Goal: Task Accomplishment & Management: Use online tool/utility

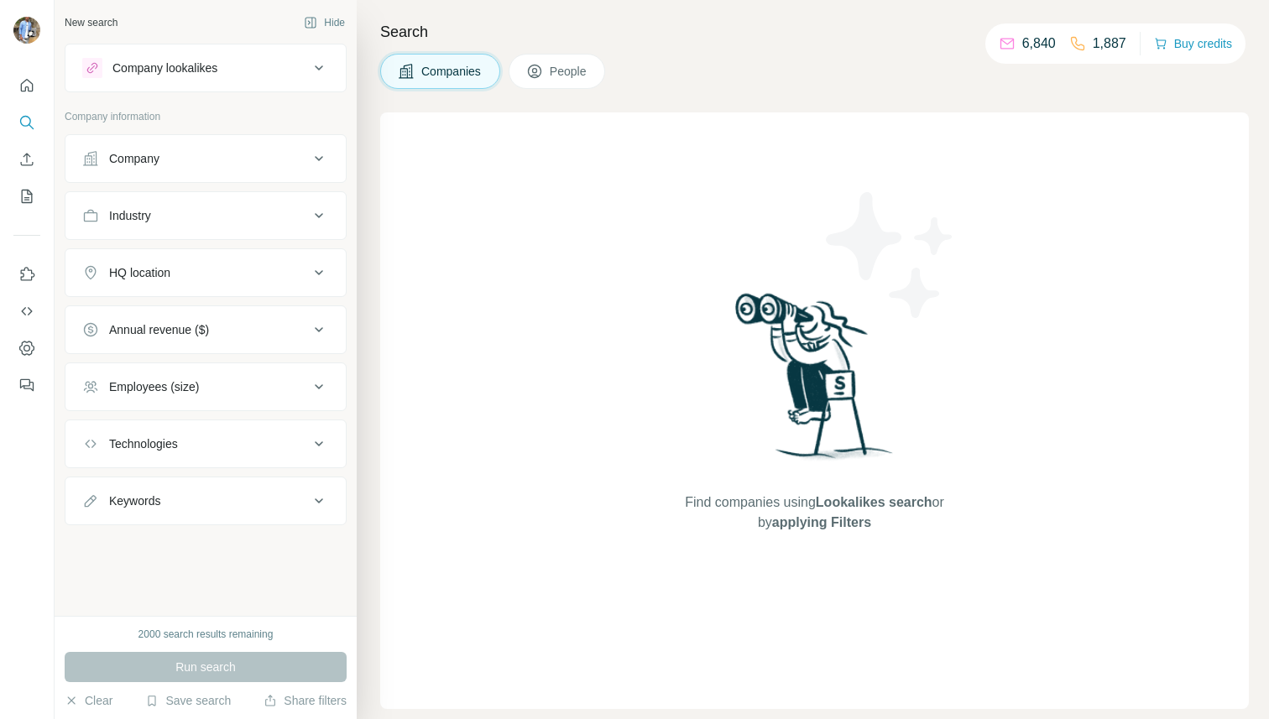
click at [557, 75] on span "People" at bounding box center [569, 71] width 39 height 17
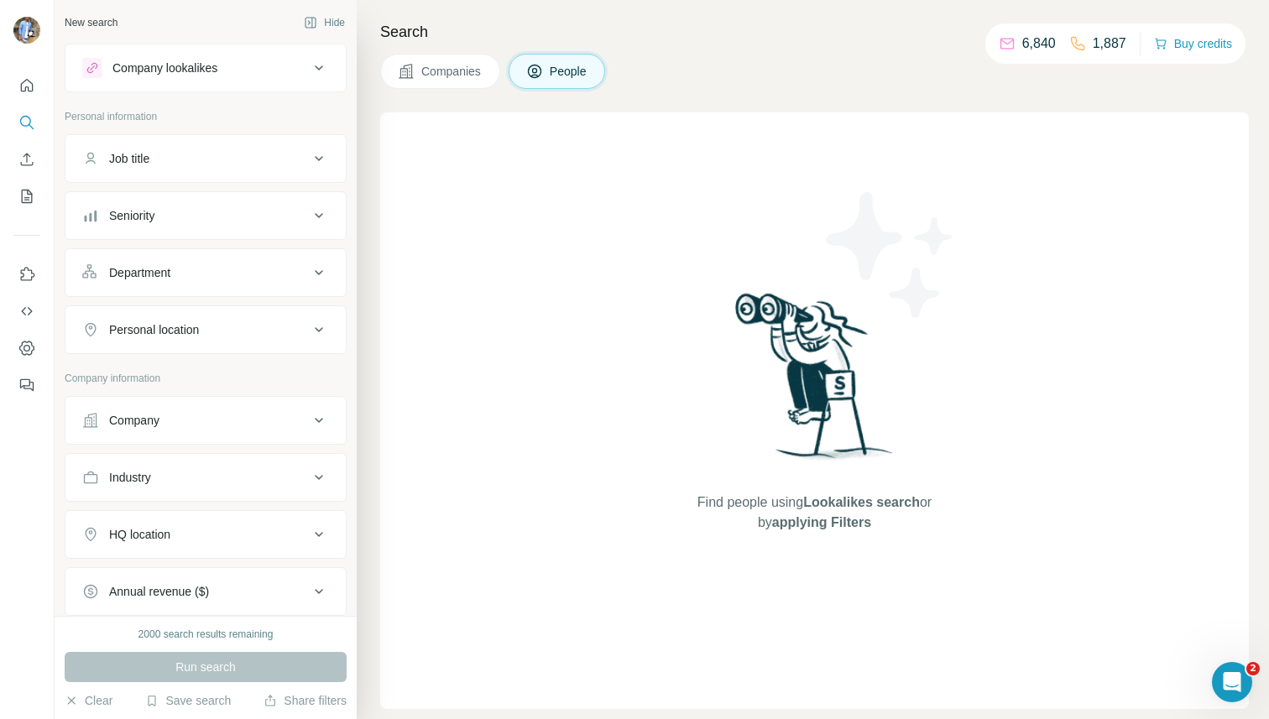
click at [173, 225] on button "Seniority" at bounding box center [205, 216] width 280 height 40
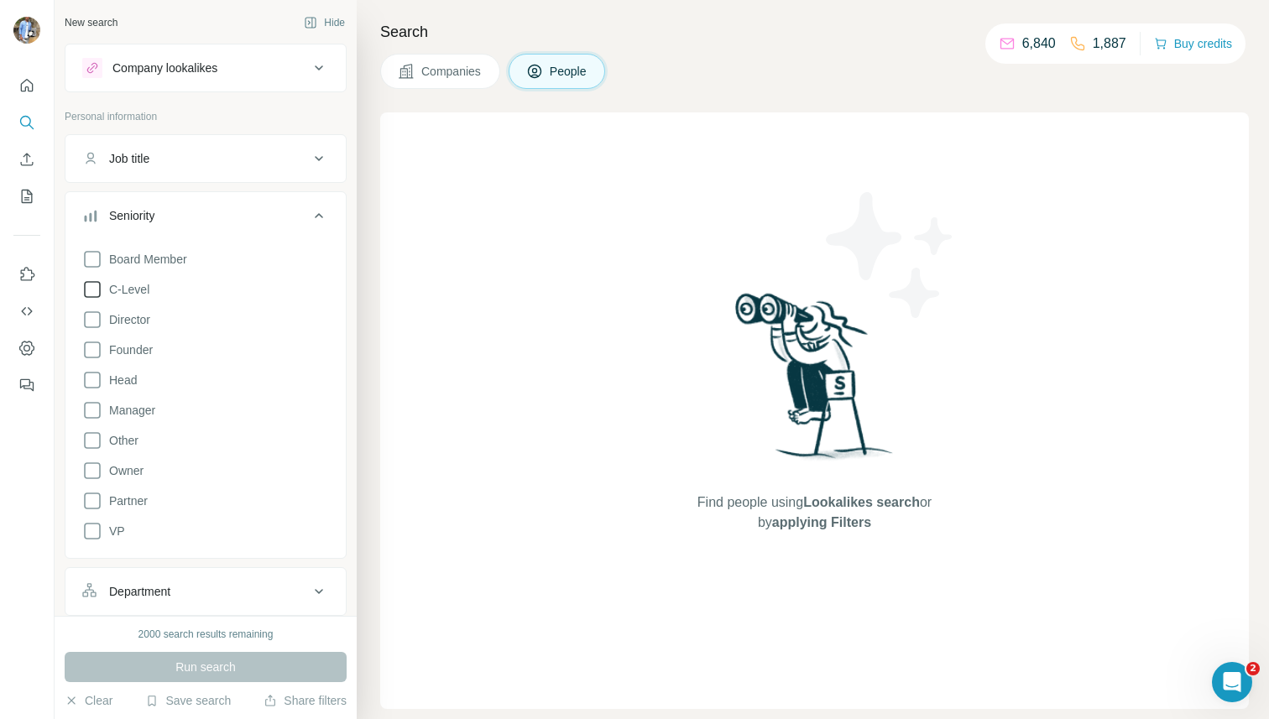
click at [133, 295] on span "C-Level" at bounding box center [125, 289] width 47 height 17
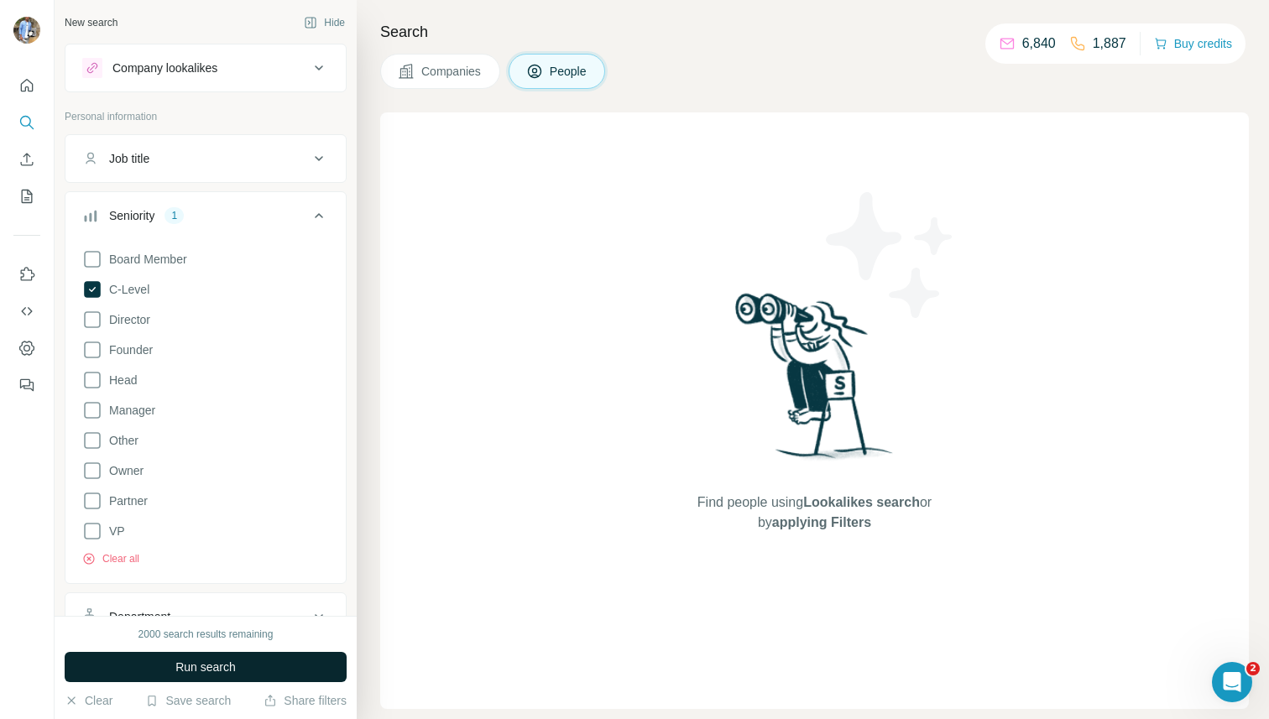
click at [161, 675] on button "Run search" at bounding box center [206, 667] width 282 height 30
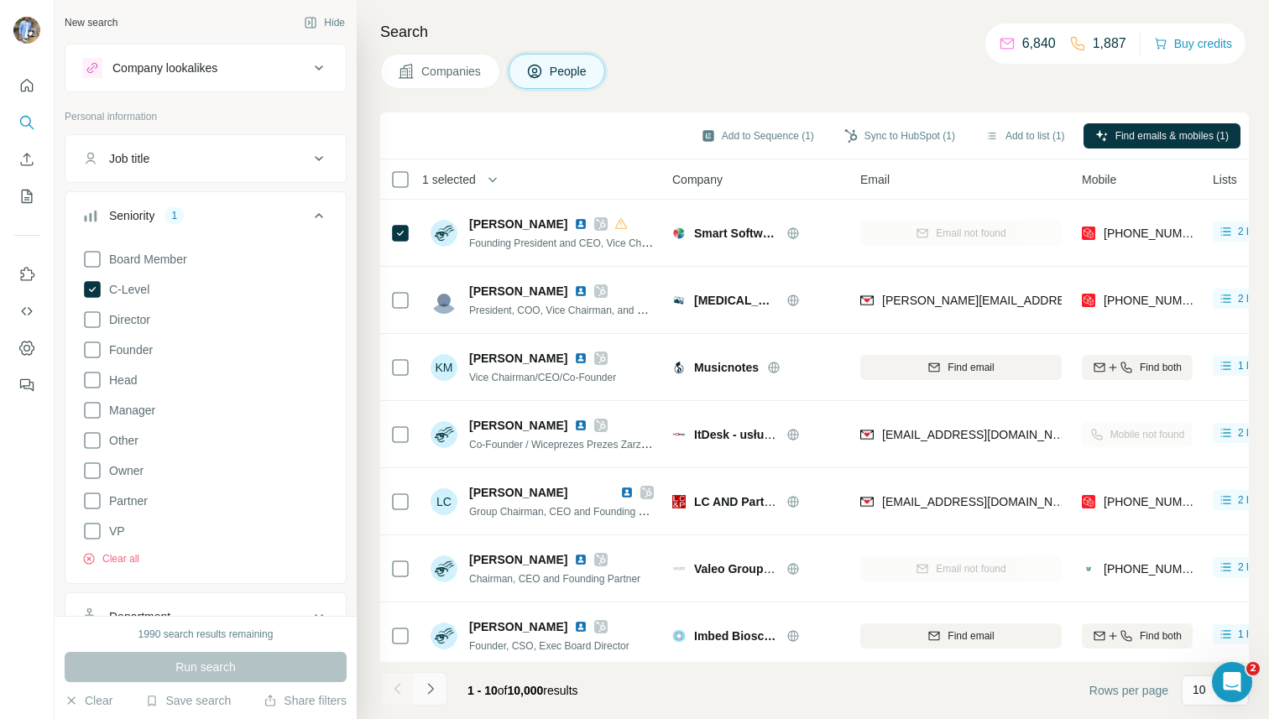
click at [436, 677] on button "Navigate to next page" at bounding box center [431, 689] width 34 height 34
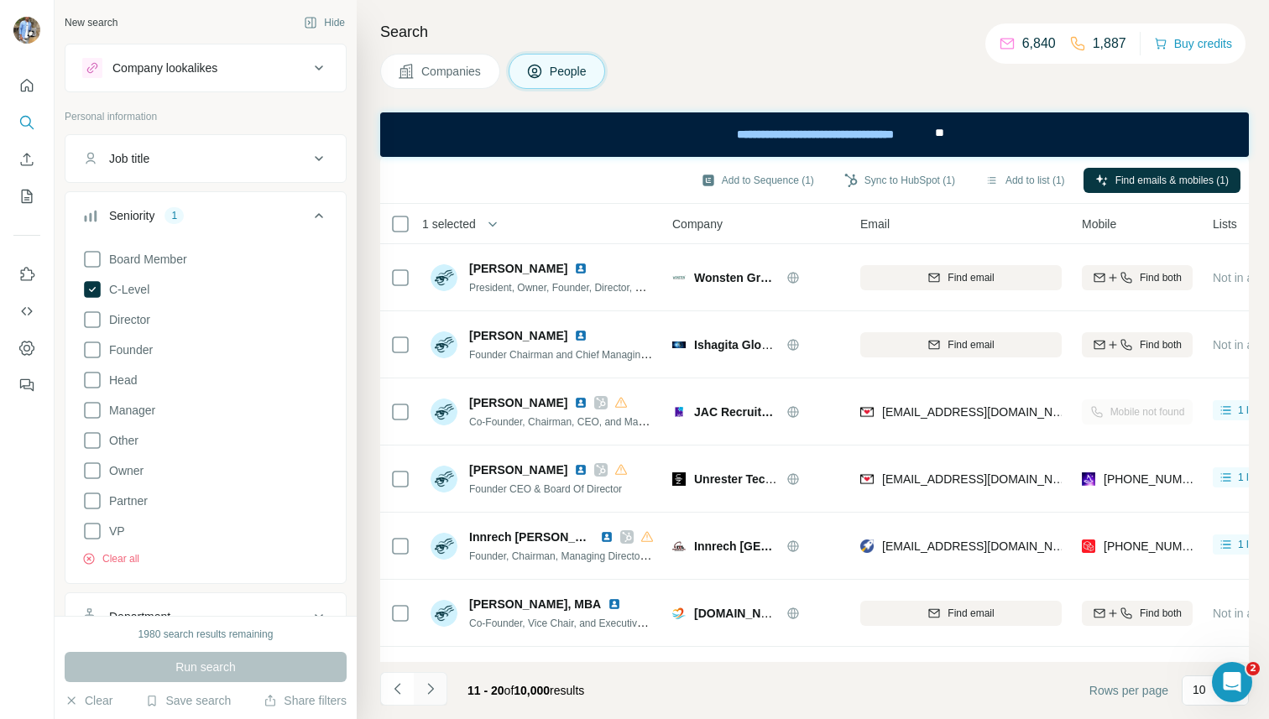
click at [436, 677] on button "Navigate to next page" at bounding box center [431, 689] width 34 height 34
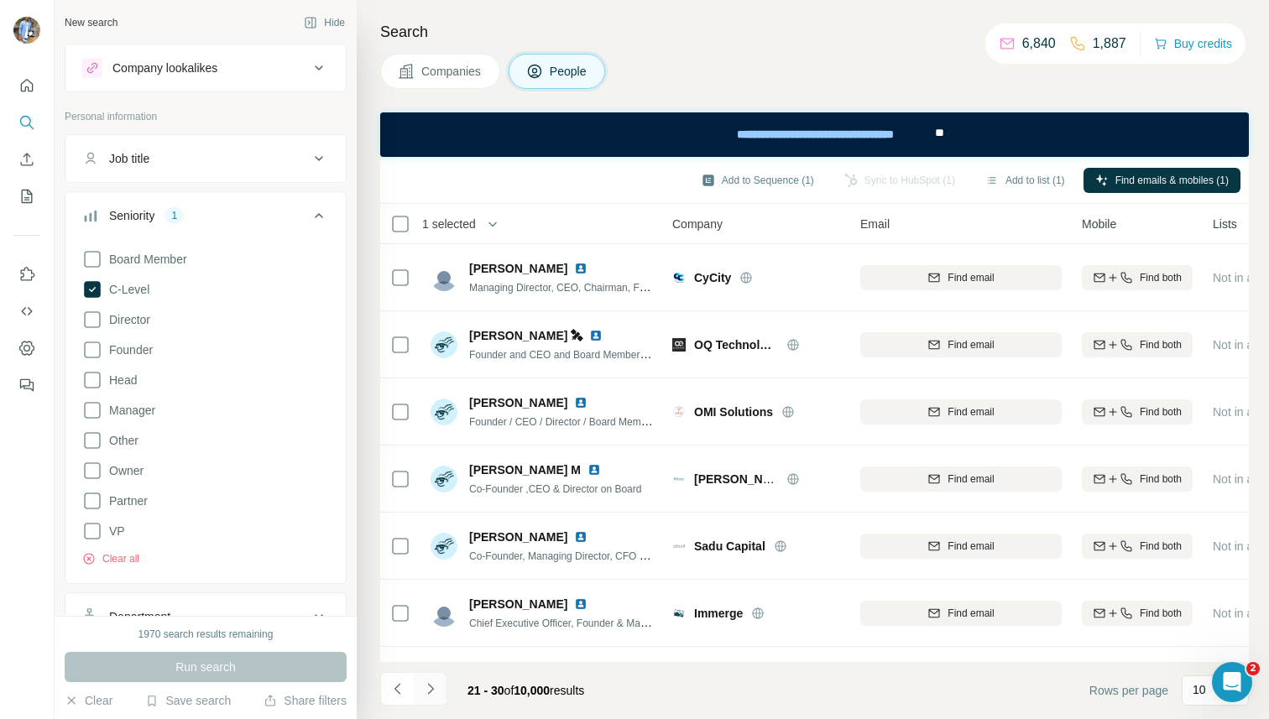
click at [436, 677] on button "Navigate to next page" at bounding box center [431, 689] width 34 height 34
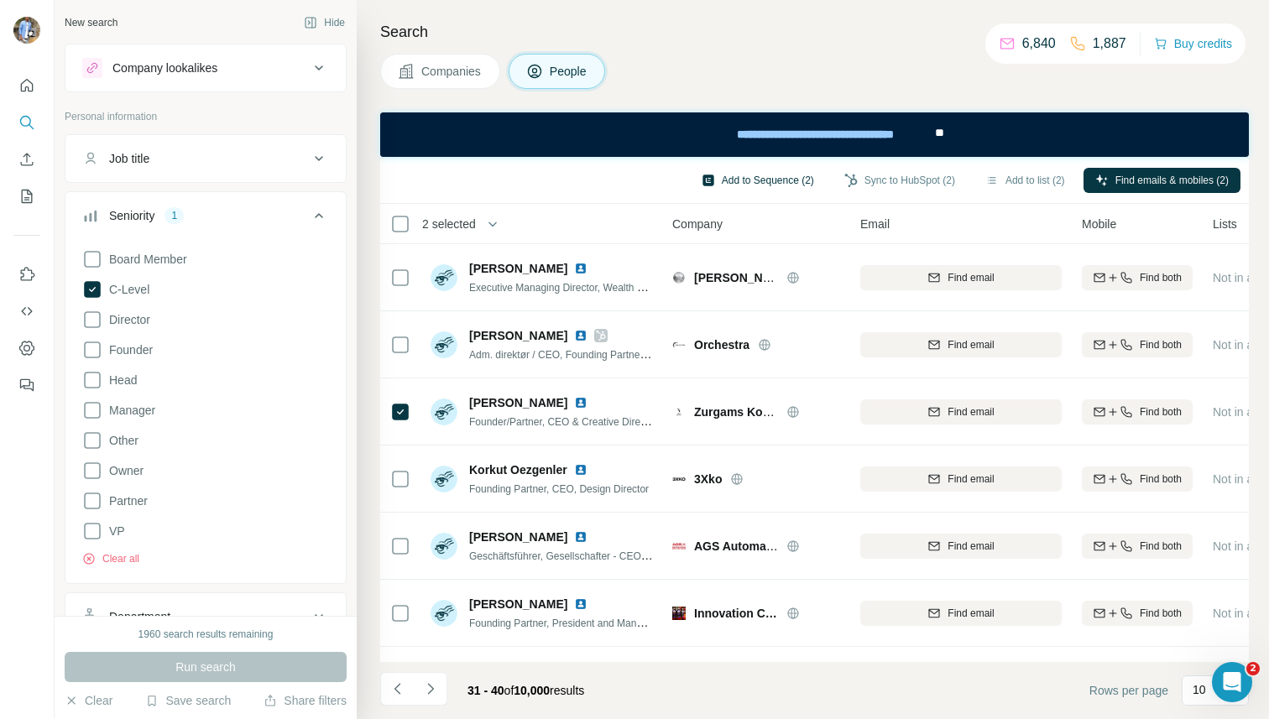
click at [748, 185] on button "Add to Sequence (2)" at bounding box center [758, 180] width 136 height 25
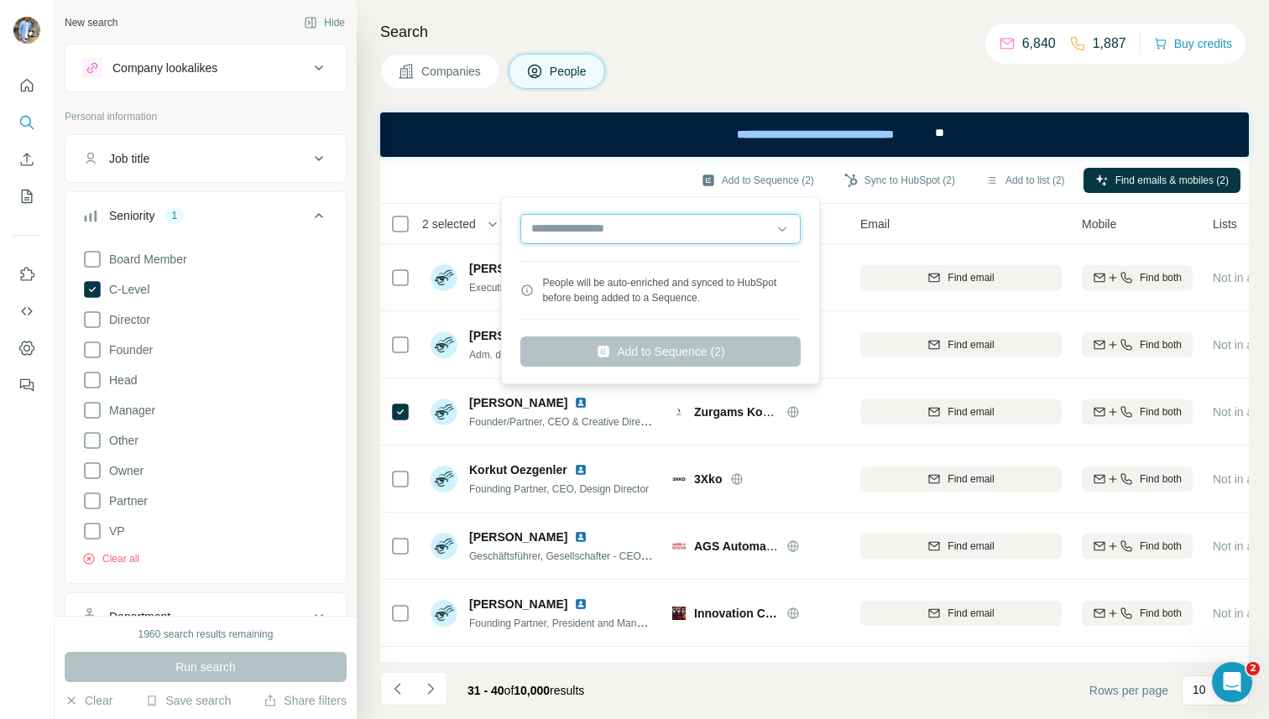
click at [689, 227] on input "text" at bounding box center [660, 229] width 280 height 30
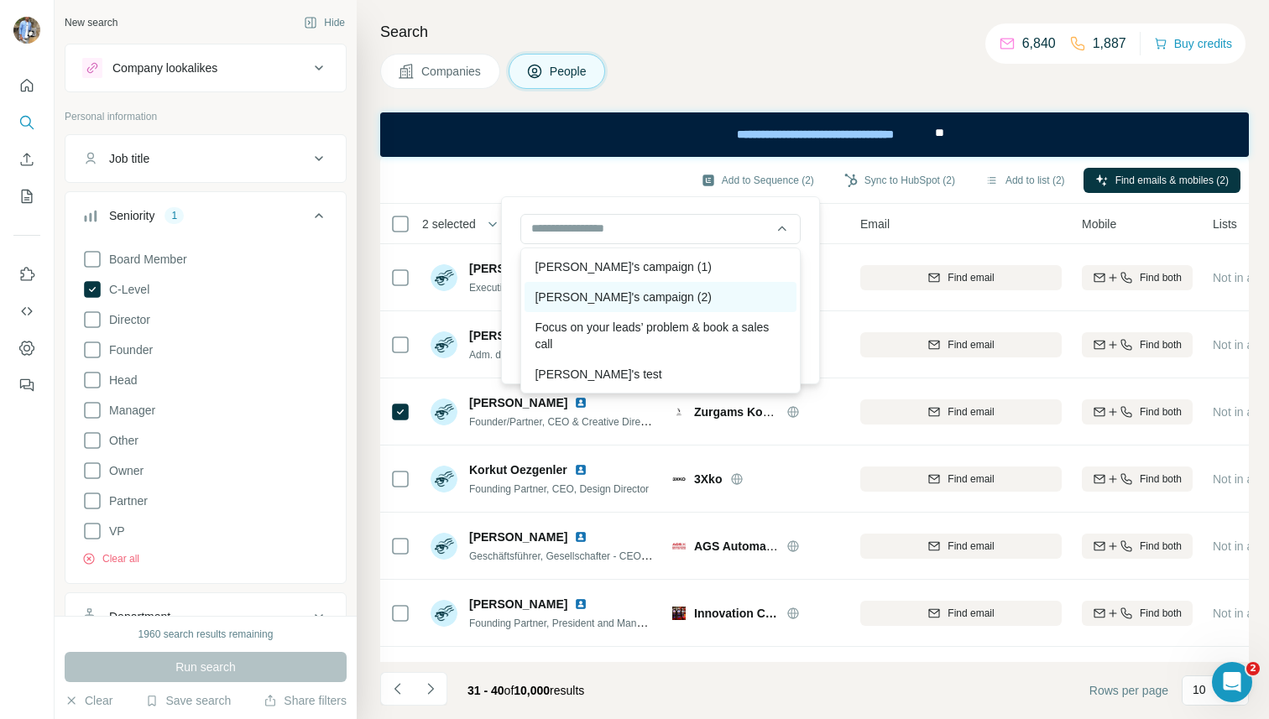
click at [637, 290] on div "[PERSON_NAME]'s campaign (2)" at bounding box center [661, 297] width 272 height 30
type input "**********"
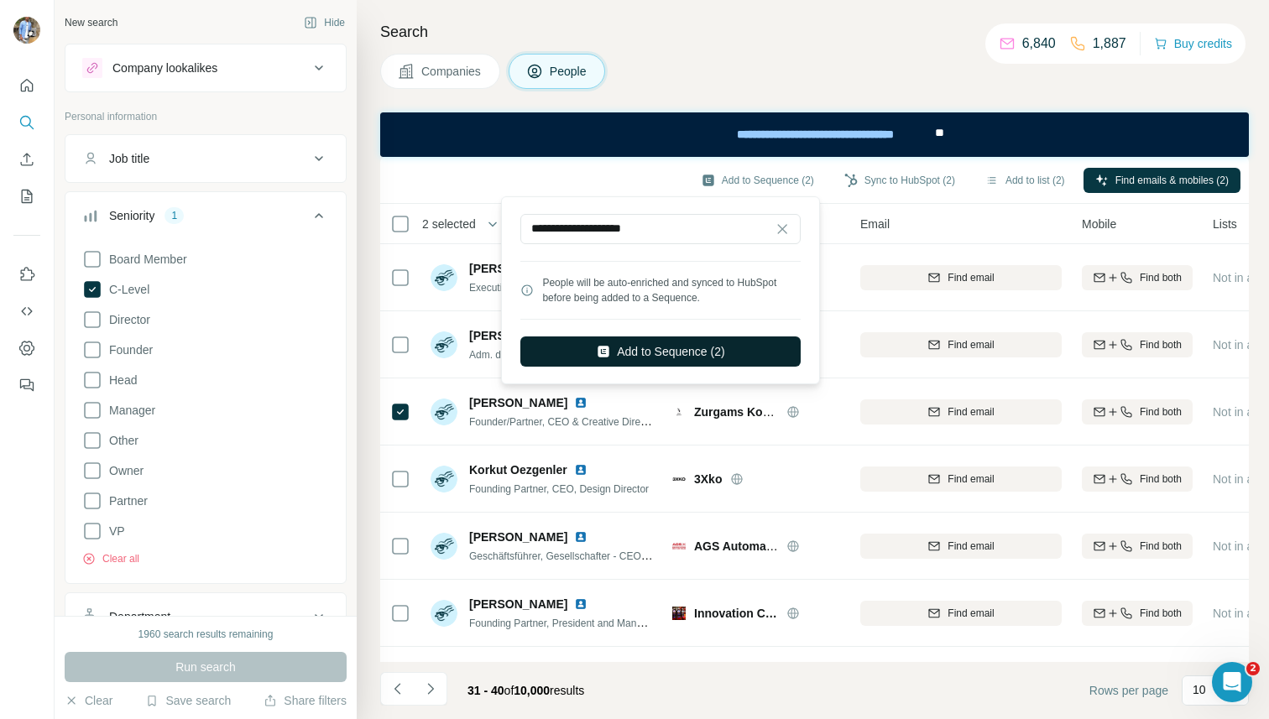
click at [642, 348] on button "Add to Sequence (2)" at bounding box center [660, 352] width 280 height 30
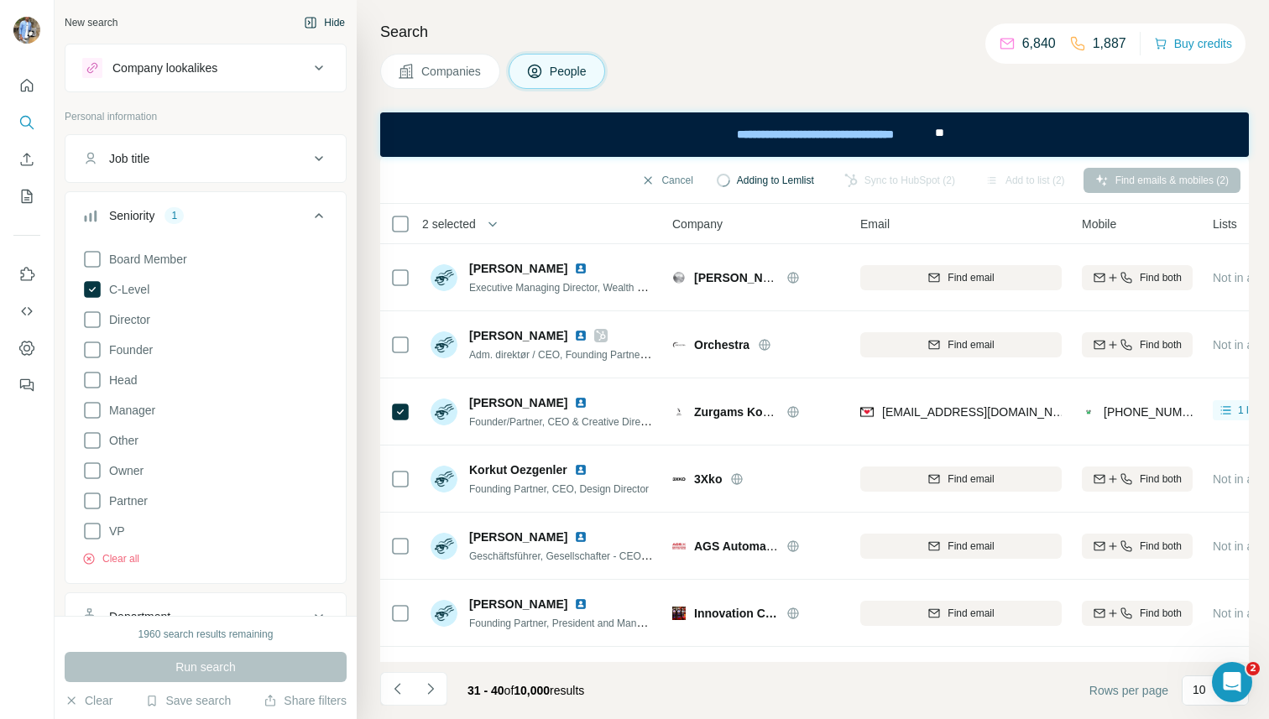
click at [332, 22] on button "Hide" at bounding box center [324, 22] width 65 height 25
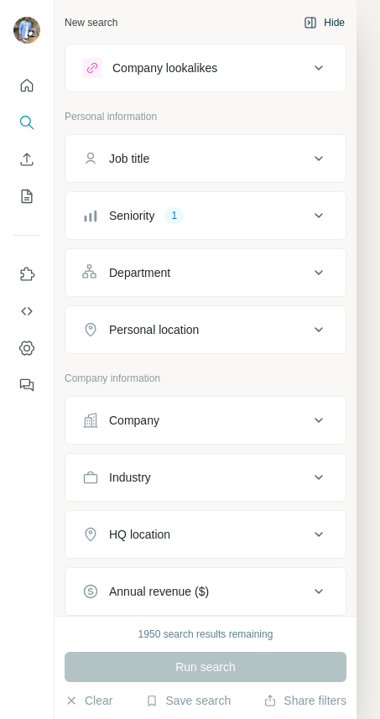
click at [321, 19] on button "Hide" at bounding box center [324, 22] width 65 height 25
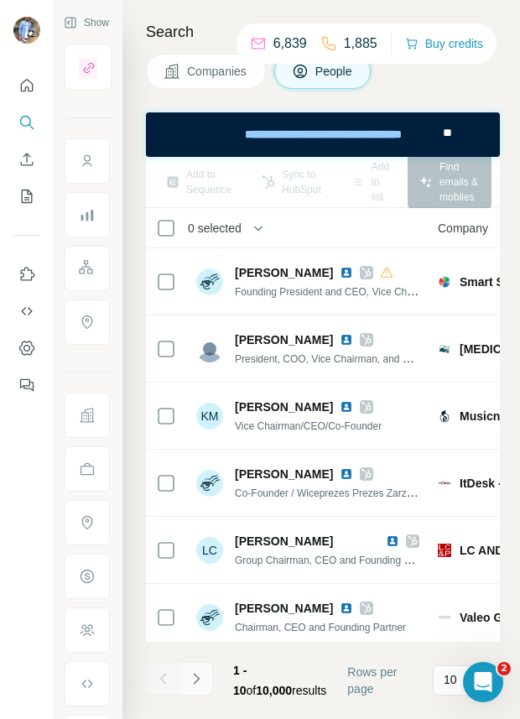
click at [196, 677] on icon "Navigate to next page" at bounding box center [196, 678] width 6 height 11
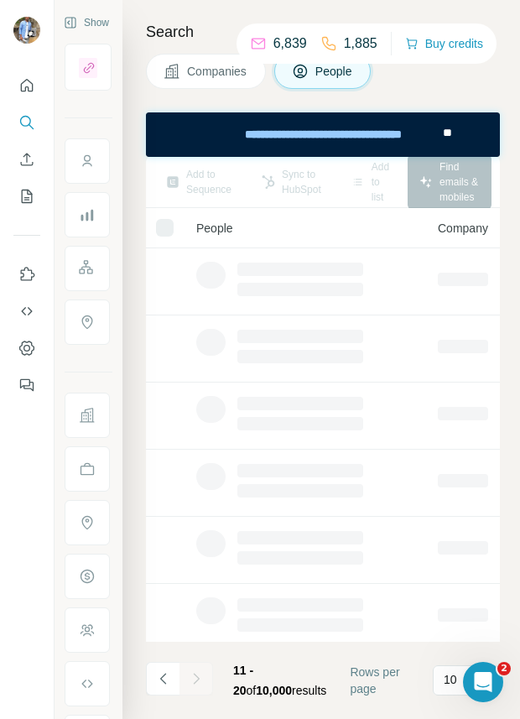
click at [196, 677] on div at bounding box center [197, 679] width 34 height 34
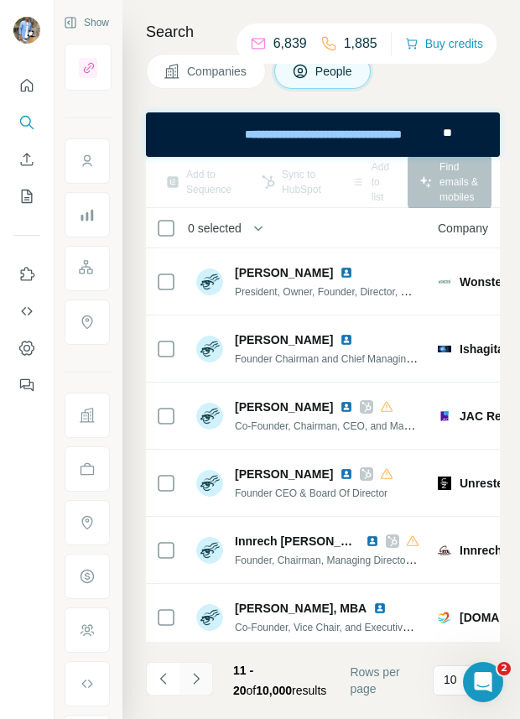
click at [196, 677] on icon "Navigate to next page" at bounding box center [196, 678] width 6 height 11
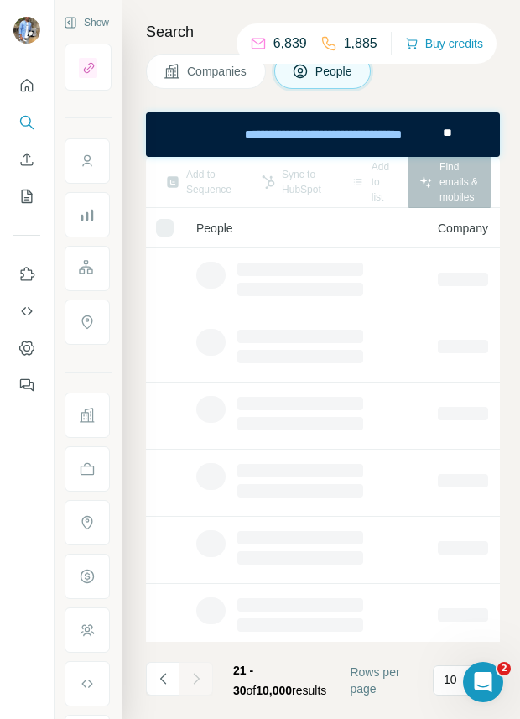
click at [196, 677] on div at bounding box center [197, 679] width 34 height 34
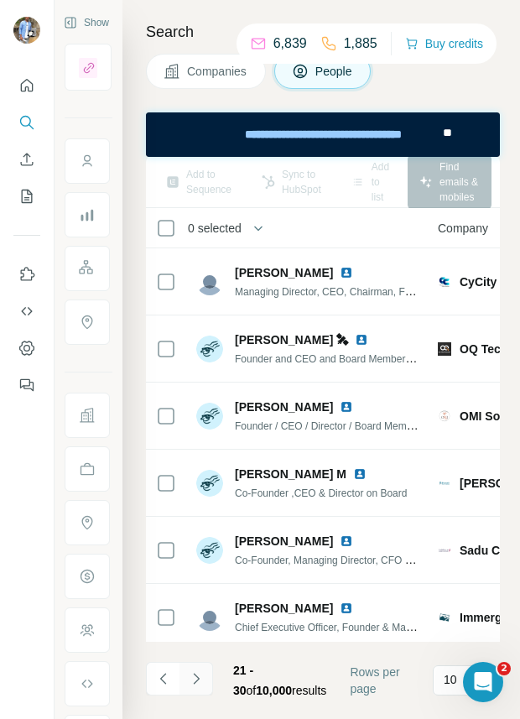
click at [196, 677] on icon "Navigate to next page" at bounding box center [196, 678] width 6 height 11
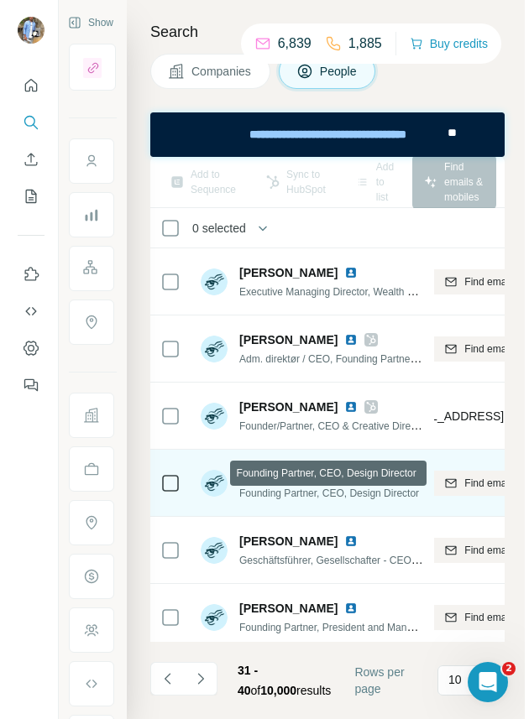
scroll to position [0, 259]
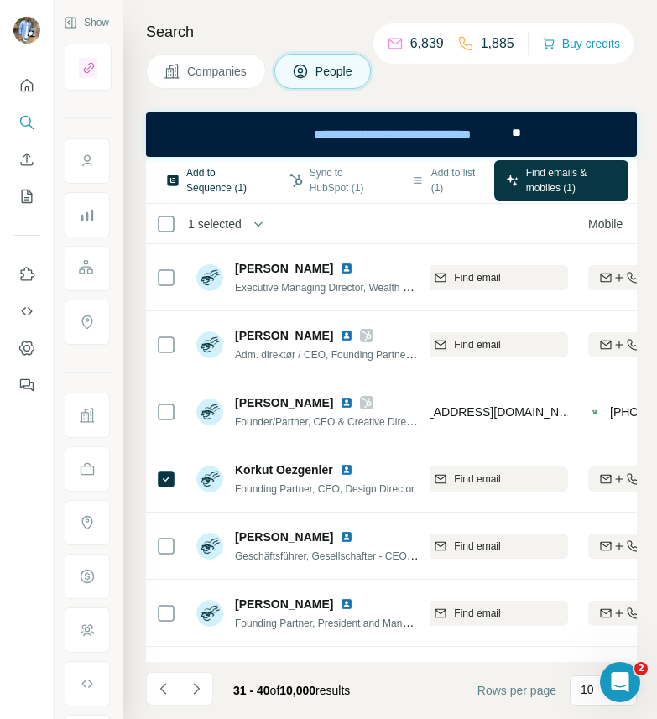
click at [212, 170] on button "Add to Sequence (1)" at bounding box center [212, 180] width 117 height 40
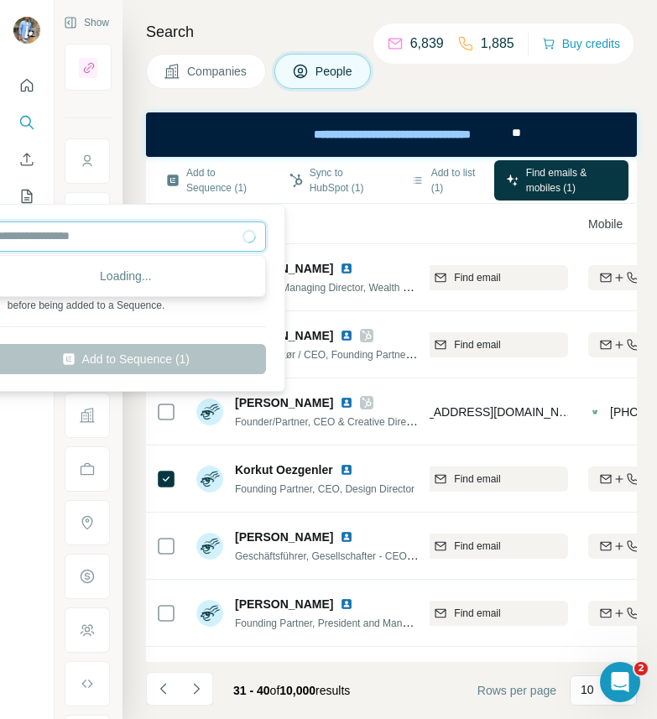
click at [125, 233] on input "text" at bounding box center [126, 237] width 280 height 30
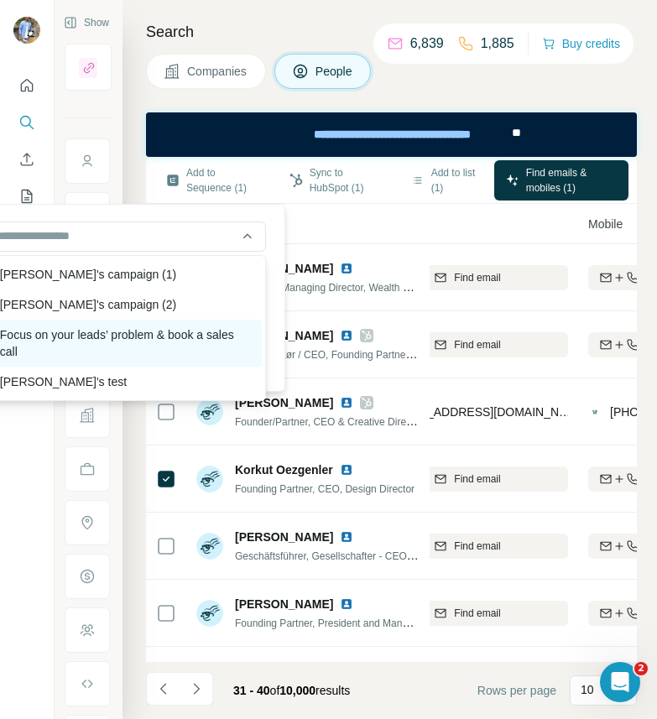
click at [91, 363] on div "Focus on your leads’ problem & book a sales call" at bounding box center [126, 343] width 272 height 47
type input "**********"
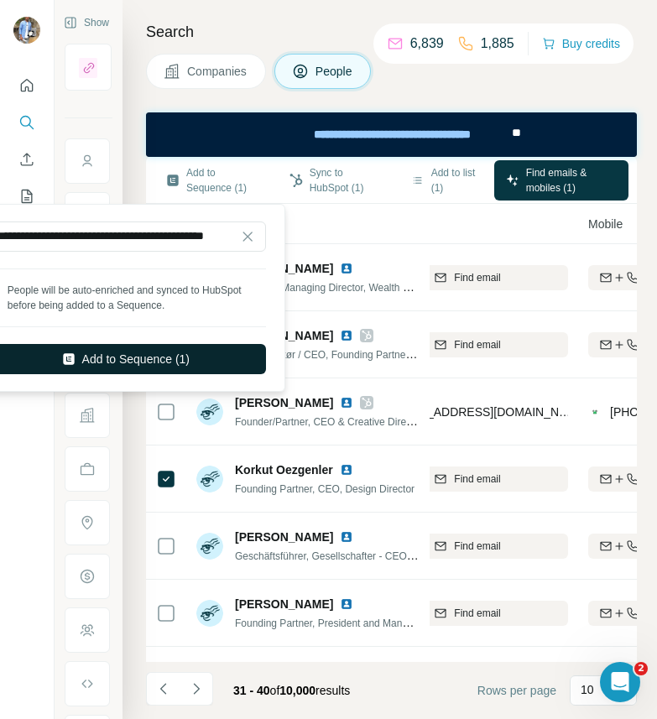
click at [144, 355] on button "Add to Sequence (1)" at bounding box center [126, 359] width 280 height 30
